Goal: Task Accomplishment & Management: Manage account settings

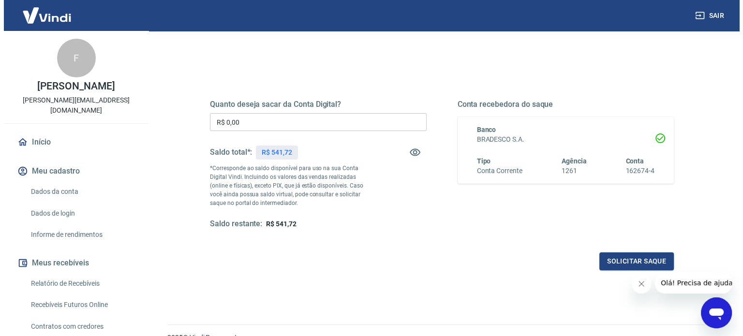
scroll to position [97, 0]
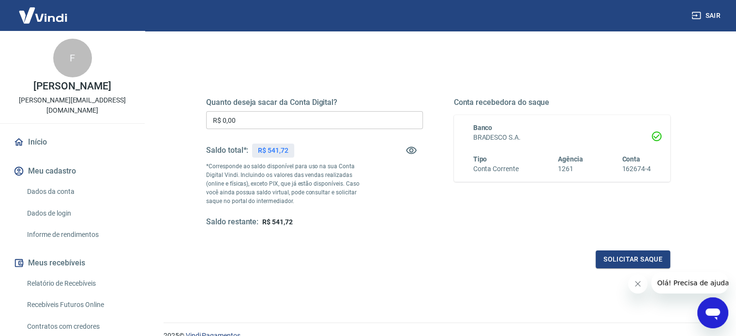
click at [303, 115] on input "R$ 0,00" at bounding box center [314, 120] width 217 height 18
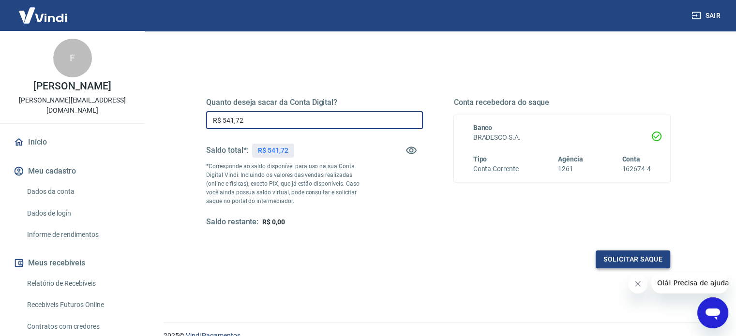
type input "R$ 541,72"
click at [619, 260] on button "Solicitar saque" at bounding box center [633, 260] width 75 height 18
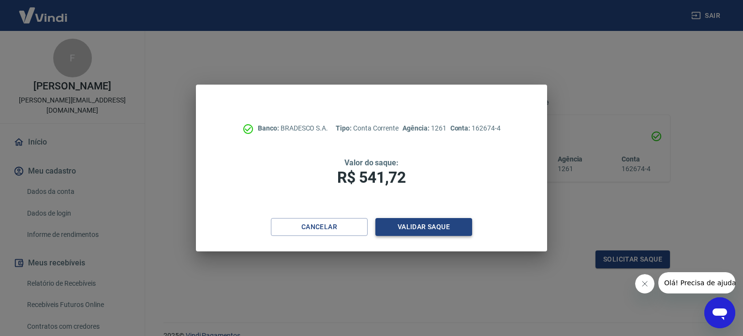
click at [410, 227] on button "Validar saque" at bounding box center [424, 227] width 97 height 18
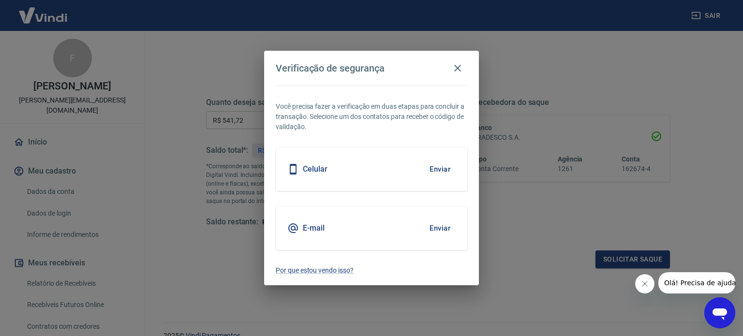
click at [377, 177] on div "Celular Enviar" at bounding box center [372, 170] width 192 height 44
click at [436, 166] on button "Enviar" at bounding box center [440, 169] width 31 height 20
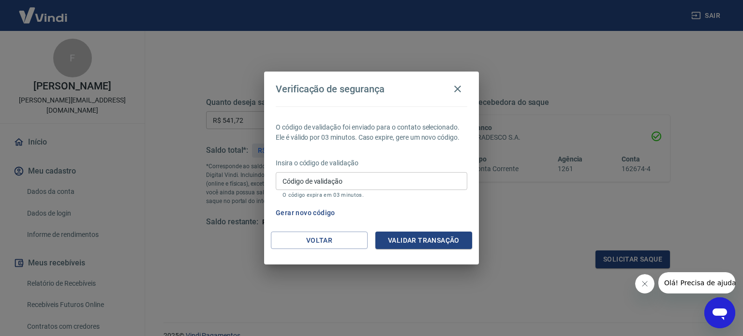
click at [316, 182] on input "Código de validação" at bounding box center [372, 181] width 192 height 18
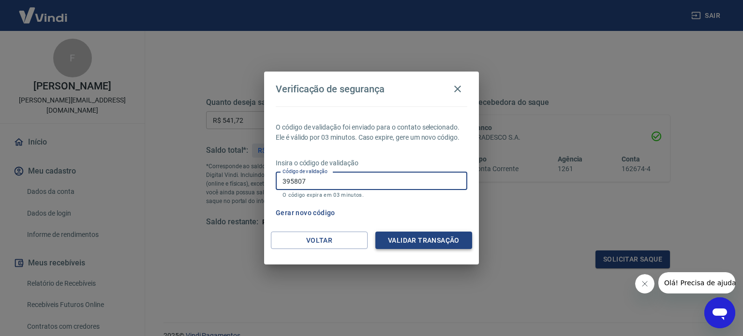
type input "395807"
click at [416, 243] on button "Validar transação" at bounding box center [424, 241] width 97 height 18
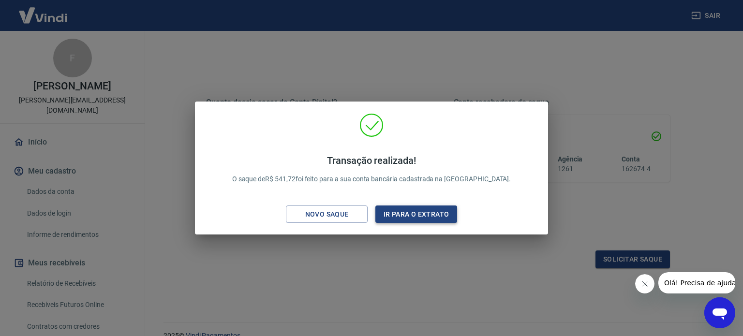
click at [440, 217] on button "Ir para o extrato" at bounding box center [417, 215] width 82 height 18
